Goal: Task Accomplishment & Management: Manage account settings

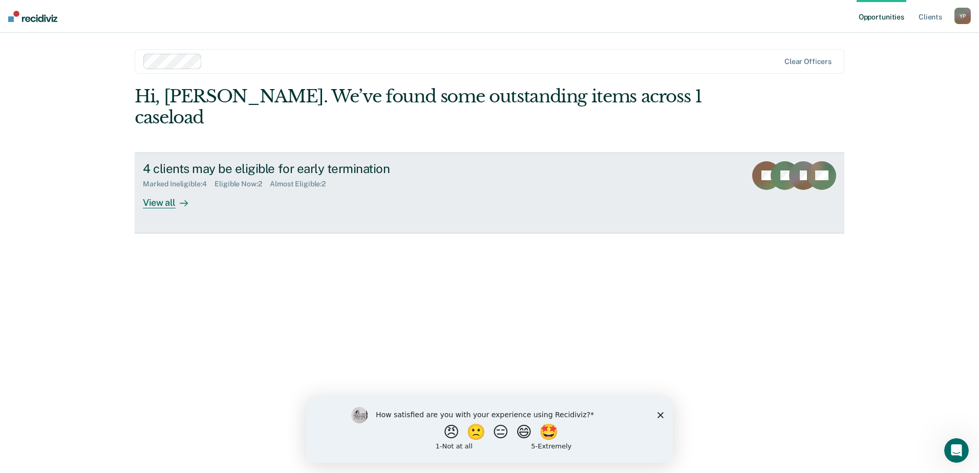
click at [159, 188] on div "View all" at bounding box center [171, 198] width 57 height 20
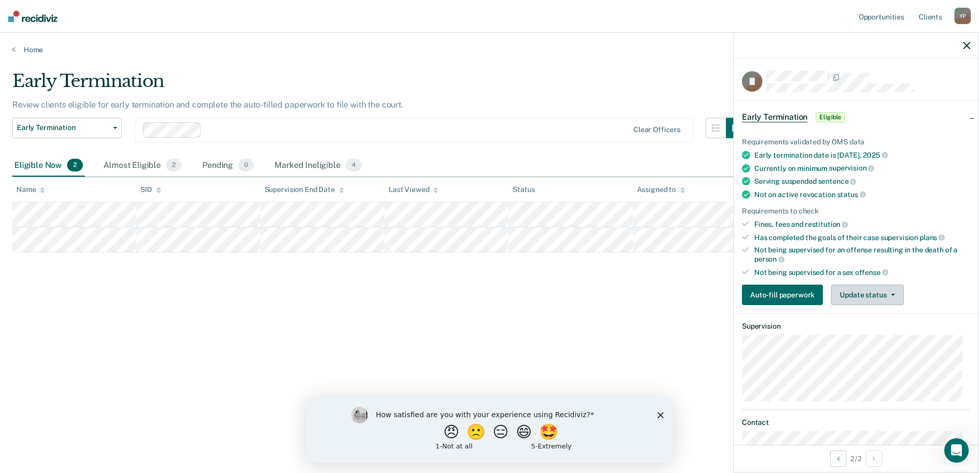
click at [856, 297] on button "Update status" at bounding box center [867, 295] width 72 height 20
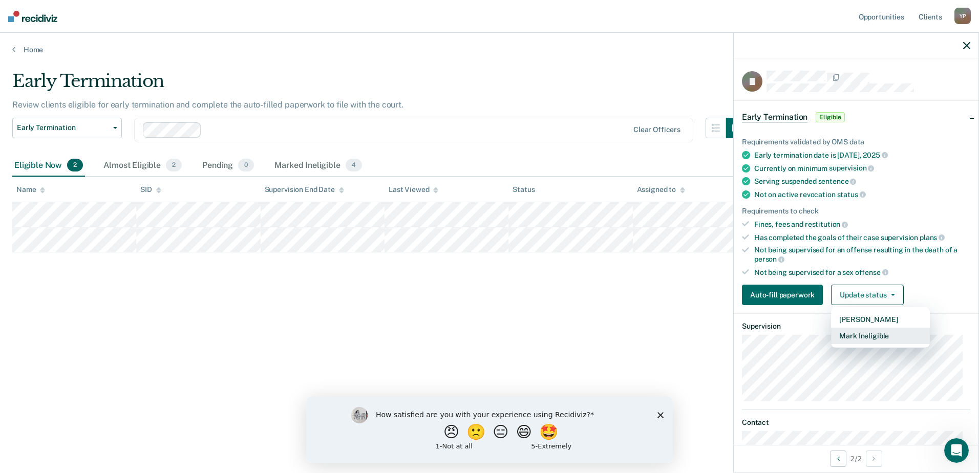
click at [862, 332] on button "Mark Ineligible" at bounding box center [880, 336] width 99 height 16
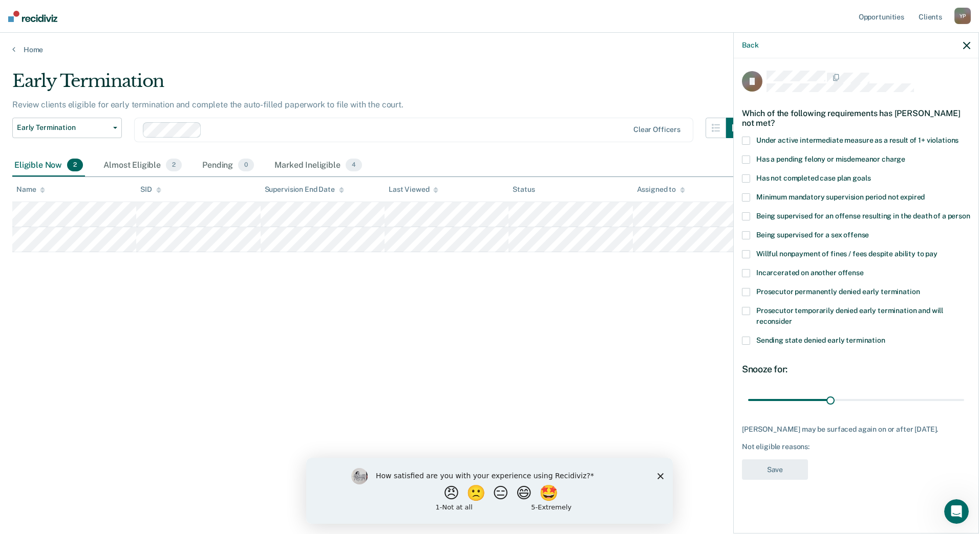
click at [750, 251] on label "Willful nonpayment of fines / fees despite ability to pay" at bounding box center [856, 255] width 228 height 11
click at [747, 175] on span at bounding box center [746, 179] width 8 height 8
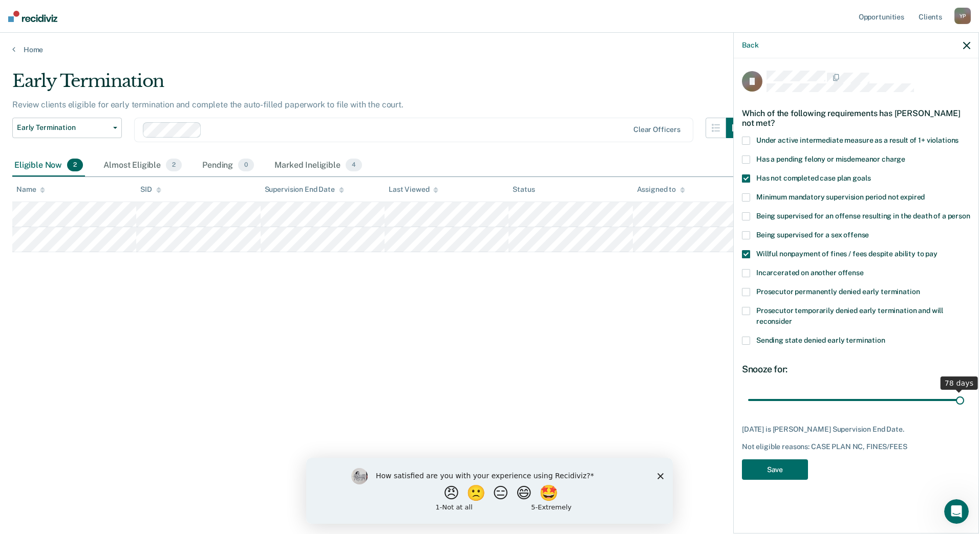
drag, startPoint x: 830, startPoint y: 400, endPoint x: 980, endPoint y: 409, distance: 150.2
type input "78"
click at [964, 409] on input "range" at bounding box center [856, 400] width 216 height 18
click at [773, 465] on button "Save" at bounding box center [775, 470] width 66 height 21
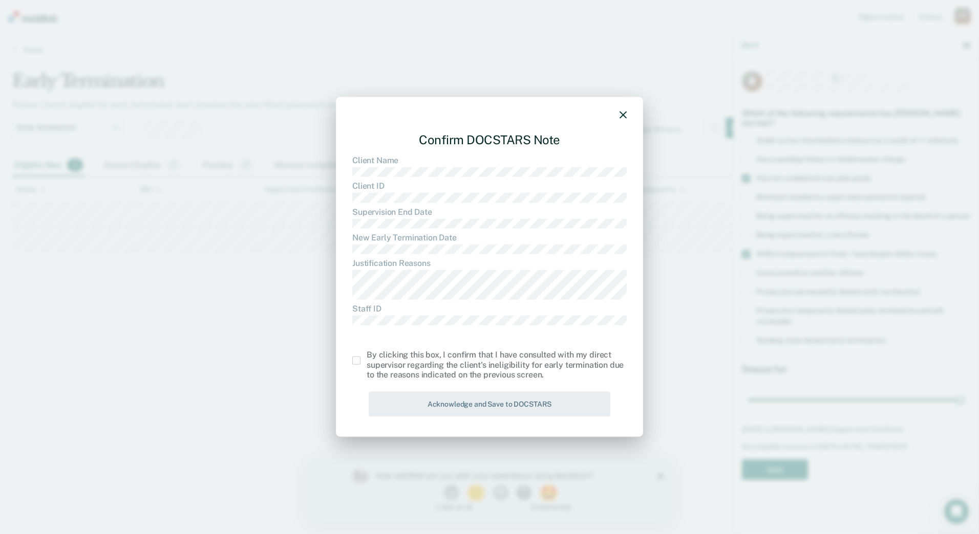
click at [355, 359] on span at bounding box center [356, 361] width 8 height 8
click at [366, 357] on input "checkbox" at bounding box center [366, 357] width 0 height 0
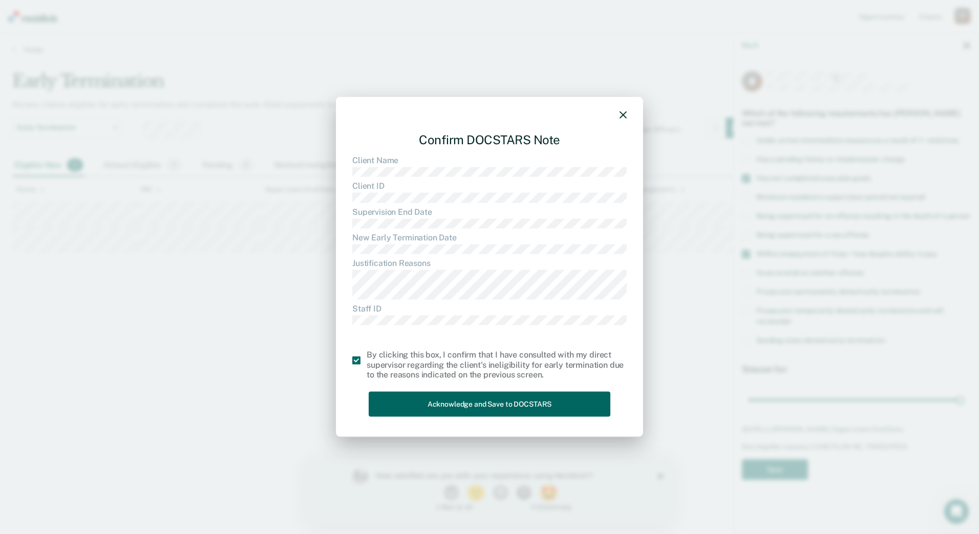
click at [499, 405] on button "Acknowledge and Save to DOCSTARS" at bounding box center [489, 404] width 242 height 25
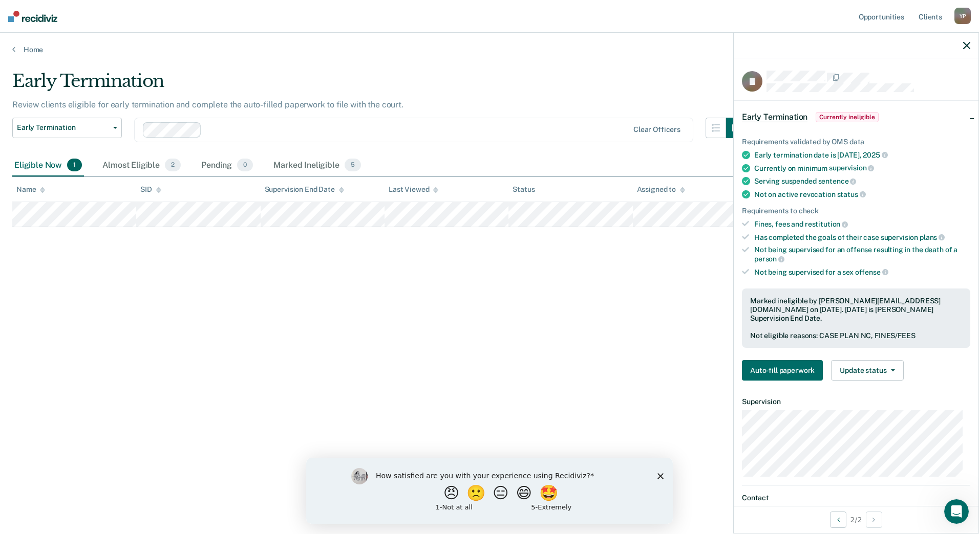
click at [517, 320] on div "Early Termination Review clients eligible for early termination and complete th…" at bounding box center [489, 264] width 954 height 387
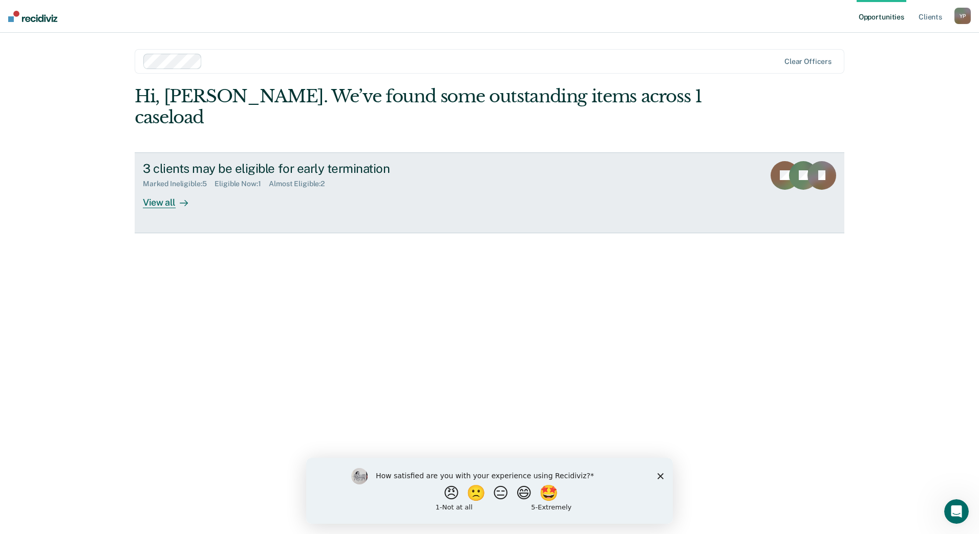
click at [159, 188] on link "3 clients may be eligible for early termination Marked Ineligible : 5 Eligible …" at bounding box center [489, 193] width 709 height 81
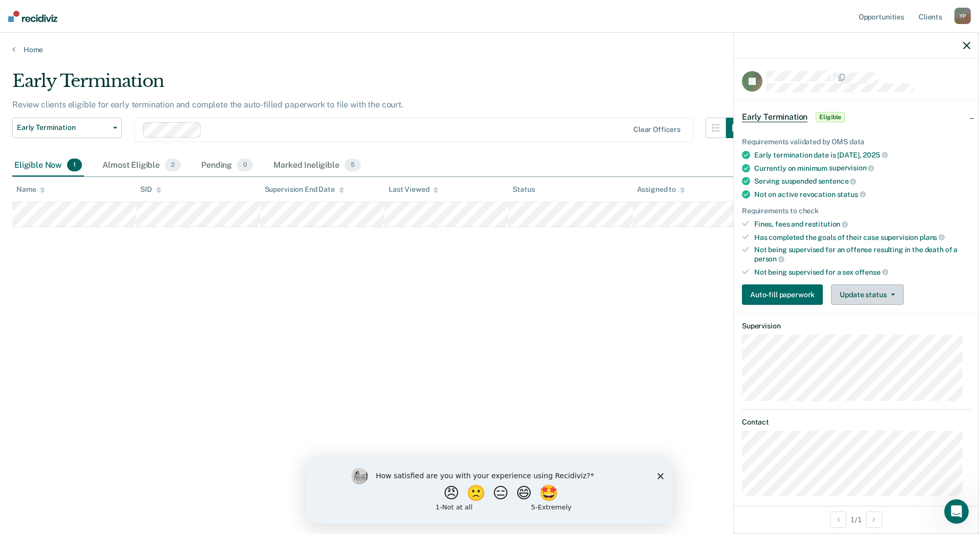
click at [875, 297] on button "Update status" at bounding box center [867, 295] width 72 height 20
click at [871, 332] on button "Mark Ineligible" at bounding box center [880, 336] width 99 height 16
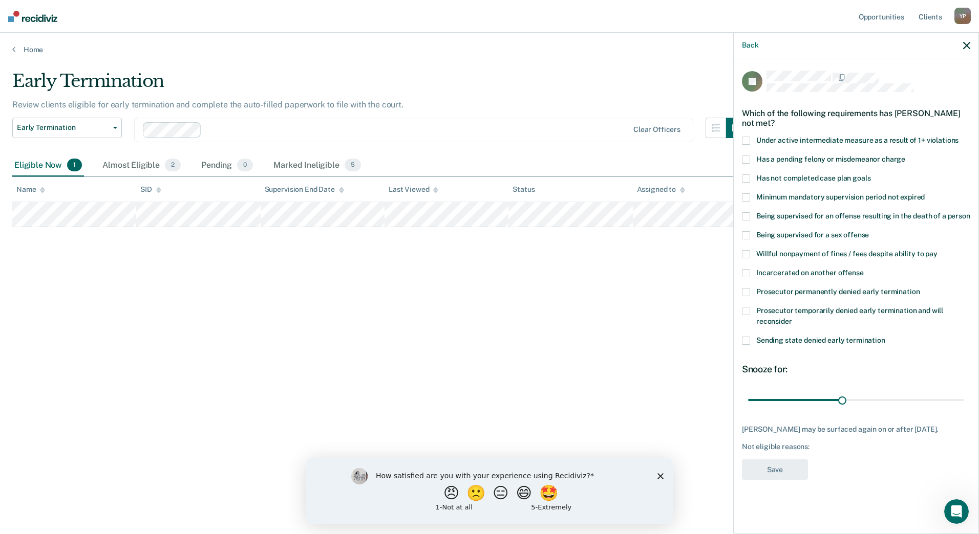
click at [753, 182] on label "Has not completed case plan goals" at bounding box center [856, 180] width 228 height 11
drag, startPoint x: 842, startPoint y: 397, endPoint x: 970, endPoint y: 402, distance: 128.6
type input "68"
click at [964, 402] on input "range" at bounding box center [856, 400] width 216 height 18
click at [770, 468] on button "Save" at bounding box center [775, 470] width 66 height 21
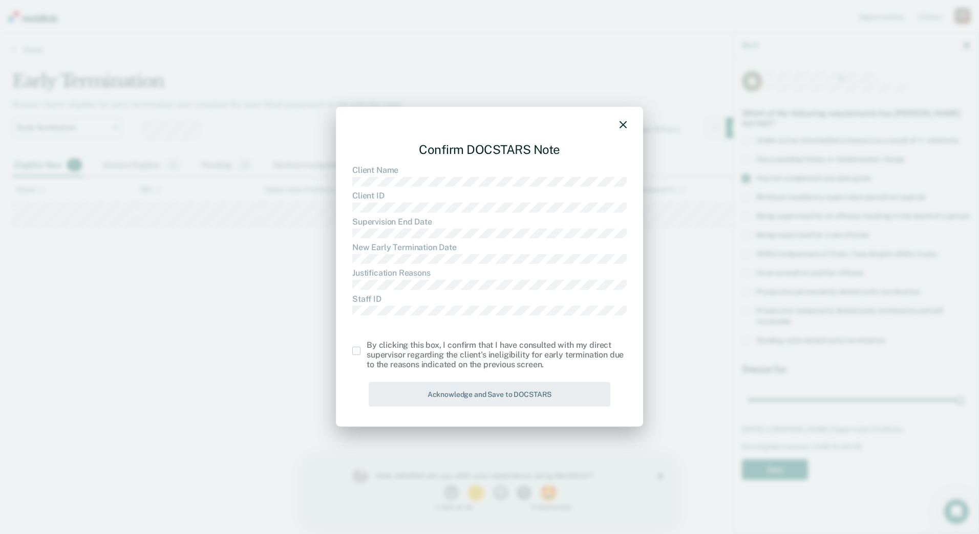
click at [359, 349] on span at bounding box center [356, 351] width 8 height 8
click at [366, 347] on input "checkbox" at bounding box center [366, 347] width 0 height 0
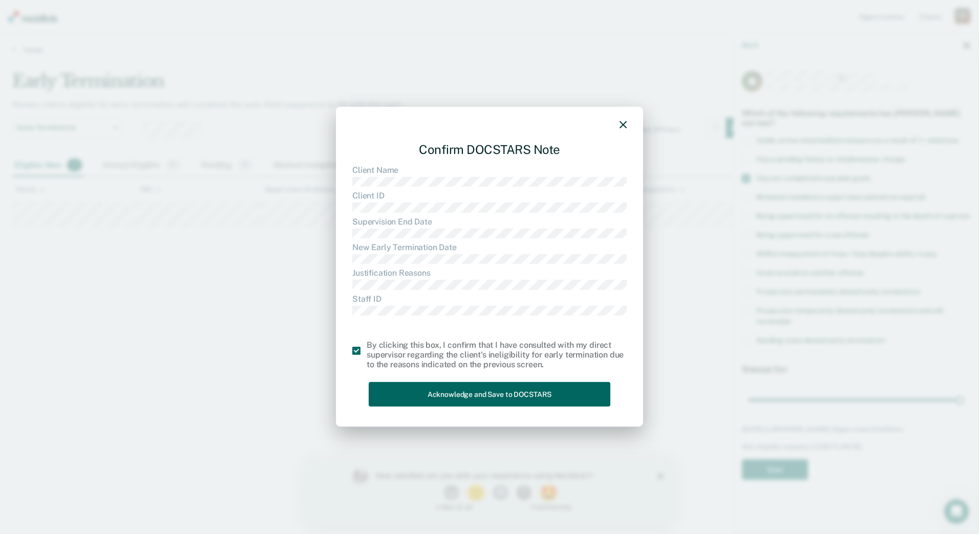
click at [491, 395] on button "Acknowledge and Save to DOCSTARS" at bounding box center [489, 394] width 242 height 25
